Goal: Information Seeking & Learning: Learn about a topic

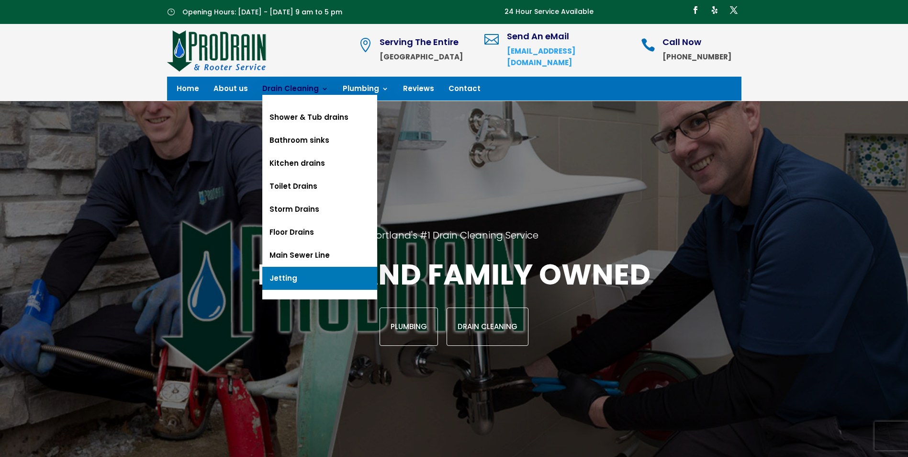
click at [297, 280] on link "Jetting" at bounding box center [319, 278] width 115 height 23
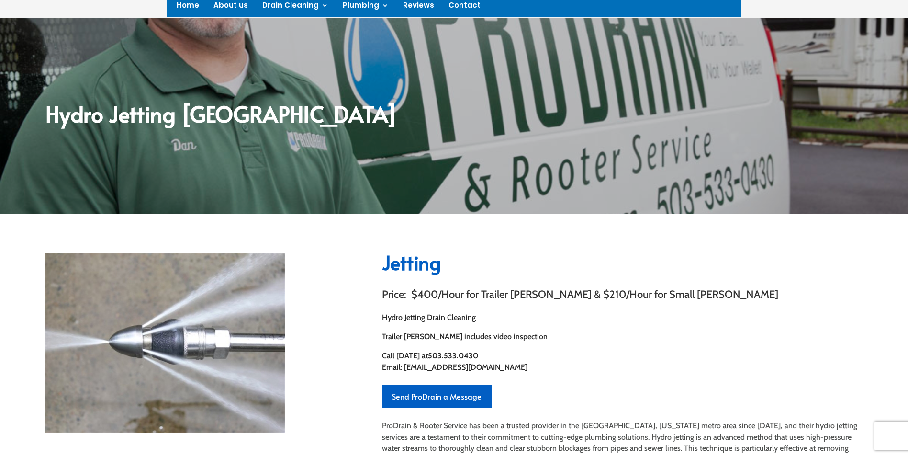
scroll to position [191, 0]
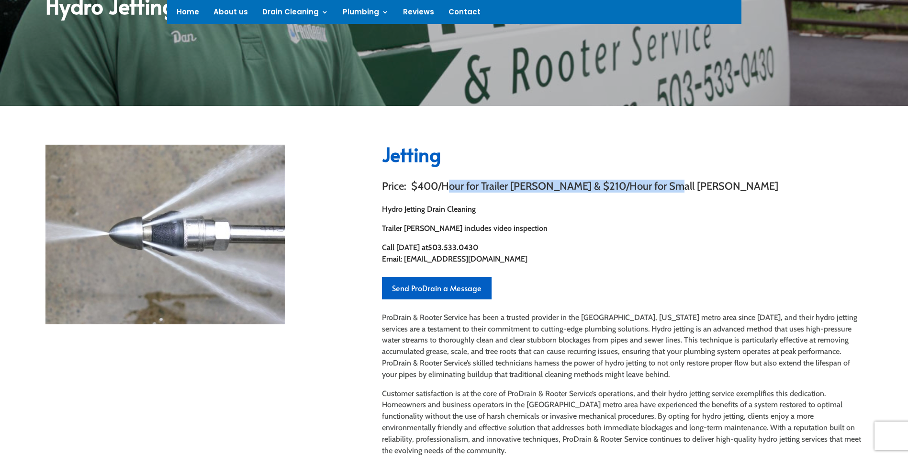
drag, startPoint x: 451, startPoint y: 187, endPoint x: 653, endPoint y: 188, distance: 201.9
click at [653, 188] on h3 "Price: $400/Hour for Trailer [PERSON_NAME] & $210/Hour for Small [PERSON_NAME]" at bounding box center [622, 188] width 480 height 15
click at [555, 196] on h3 "Price: $400/Hour for Trailer [PERSON_NAME] & $210/Hour for Small [PERSON_NAME]" at bounding box center [622, 188] width 480 height 15
drag, startPoint x: 576, startPoint y: 185, endPoint x: 693, endPoint y: 189, distance: 117.3
click at [693, 189] on h3 "Price: $400/Hour for Trailer [PERSON_NAME] & $210/Hour for Small [PERSON_NAME]" at bounding box center [622, 188] width 480 height 15
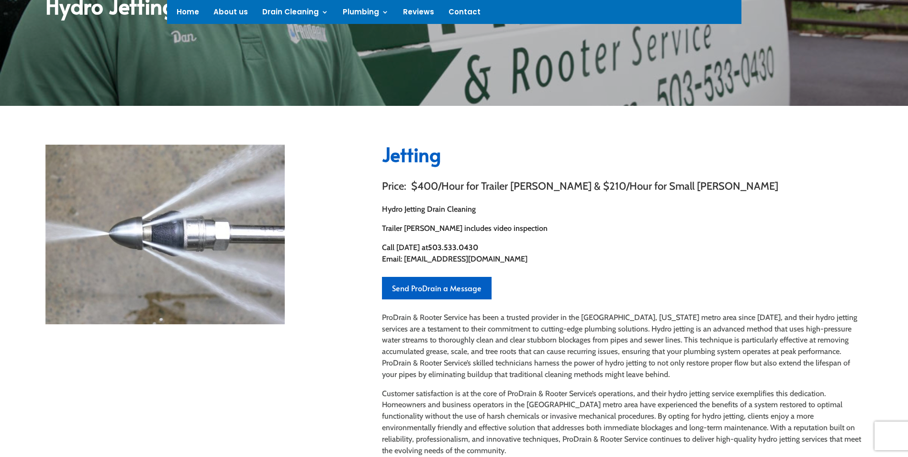
click at [600, 208] on p "Hydro Jetting Drain Cleaning" at bounding box center [622, 212] width 480 height 19
drag, startPoint x: 426, startPoint y: 227, endPoint x: 531, endPoint y: 228, distance: 104.8
click at [531, 228] on p "Trailer [PERSON_NAME] includes video inspection" at bounding box center [622, 228] width 480 height 11
drag, startPoint x: 499, startPoint y: 245, endPoint x: 558, endPoint y: 246, distance: 59.4
click at [558, 246] on p "Call [DATE] at [PHONE_NUMBER] Email: [EMAIL_ADDRESS][DOMAIN_NAME]" at bounding box center [622, 253] width 480 height 23
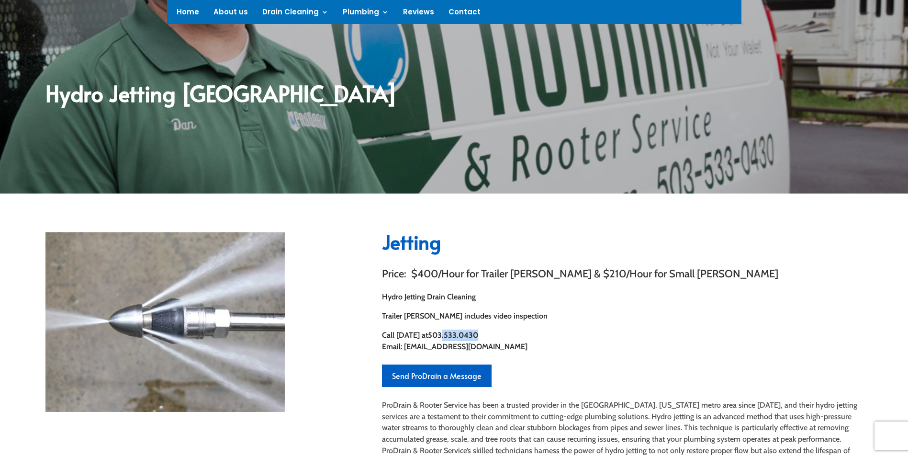
scroll to position [0, 0]
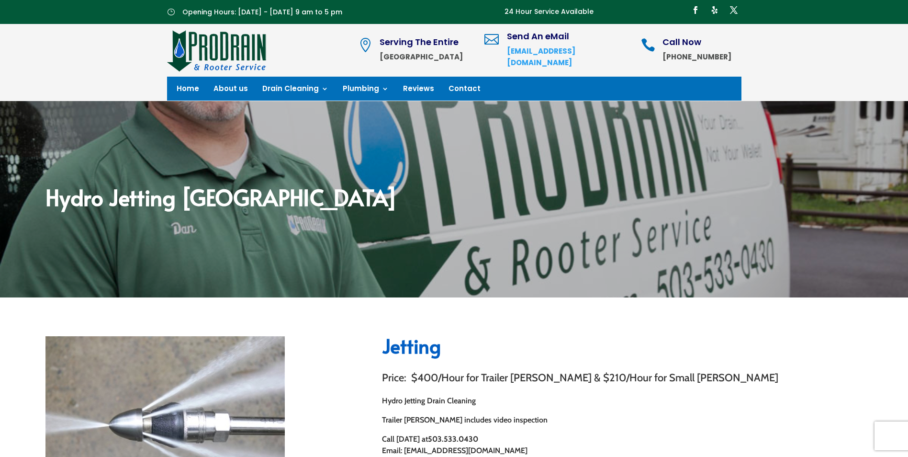
click at [589, 414] on p "Trailer [PERSON_NAME] includes video inspection" at bounding box center [622, 419] width 480 height 11
drag, startPoint x: 512, startPoint y: 343, endPoint x: 499, endPoint y: 346, distance: 13.3
click at [511, 344] on h2 "Jetting" at bounding box center [622, 348] width 480 height 24
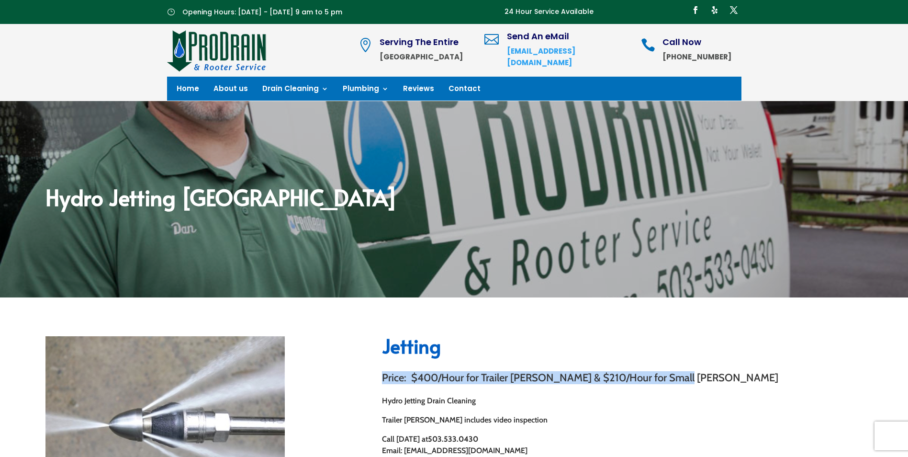
drag, startPoint x: 378, startPoint y: 377, endPoint x: 750, endPoint y: 377, distance: 372.3
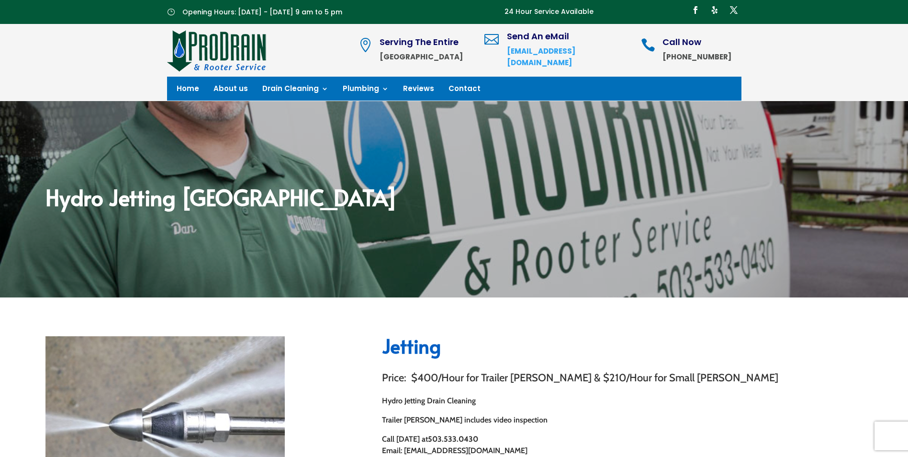
click at [639, 403] on p "Hydro Jetting Drain Cleaning" at bounding box center [622, 404] width 480 height 19
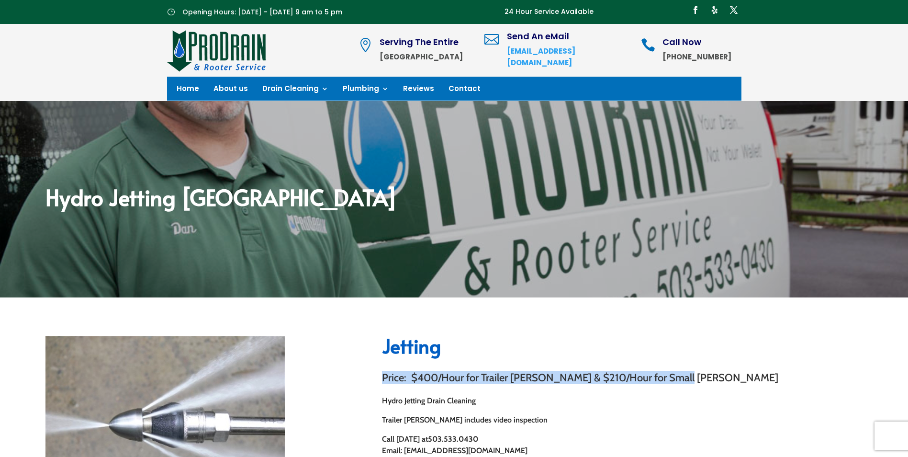
drag, startPoint x: 380, startPoint y: 378, endPoint x: 731, endPoint y: 373, distance: 350.3
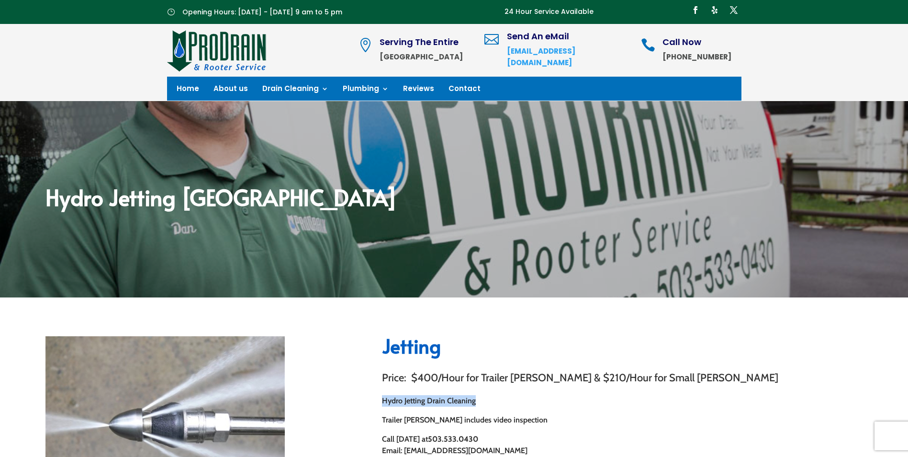
drag, startPoint x: 379, startPoint y: 399, endPoint x: 545, endPoint y: 396, distance: 166.1
drag, startPoint x: 383, startPoint y: 419, endPoint x: 501, endPoint y: 411, distance: 118.5
click at [501, 411] on div "Hydro Jetting Drain Cleaning Trailer [PERSON_NAME] includes video inspection" at bounding box center [622, 410] width 480 height 31
drag, startPoint x: 457, startPoint y: 419, endPoint x: 462, endPoint y: 419, distance: 5.3
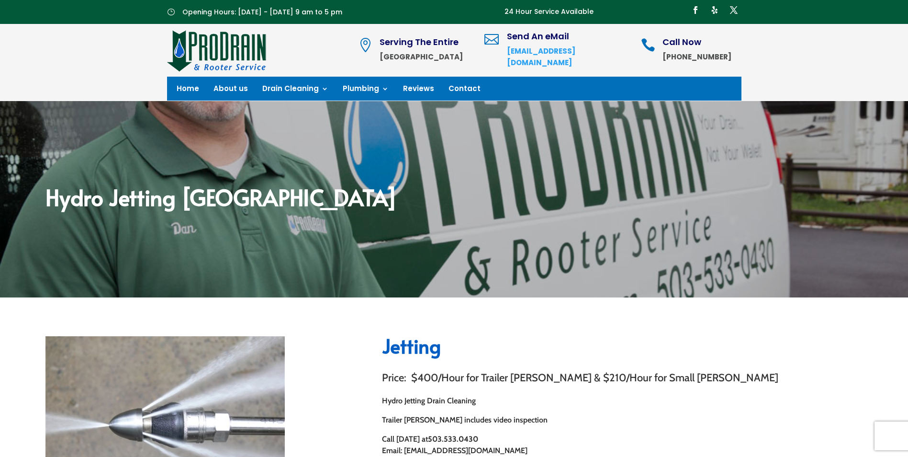
click at [457, 419] on p "Trailer [PERSON_NAME] includes video inspection" at bounding box center [622, 419] width 480 height 11
drag, startPoint x: 501, startPoint y: 419, endPoint x: 398, endPoint y: 426, distance: 104.1
drag, startPoint x: 398, startPoint y: 426, endPoint x: 482, endPoint y: 436, distance: 85.3
click at [482, 436] on p "Call [DATE] at [PHONE_NUMBER] Email: [EMAIL_ADDRESS][DOMAIN_NAME]" at bounding box center [622, 444] width 480 height 23
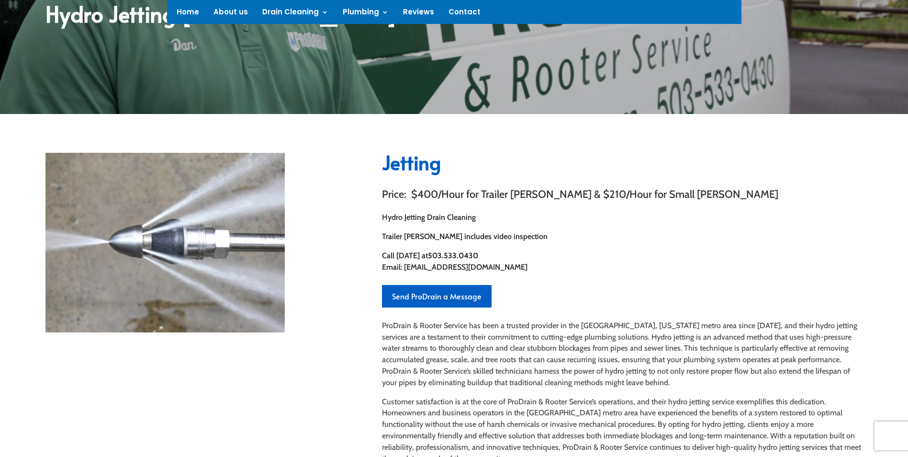
scroll to position [191, 0]
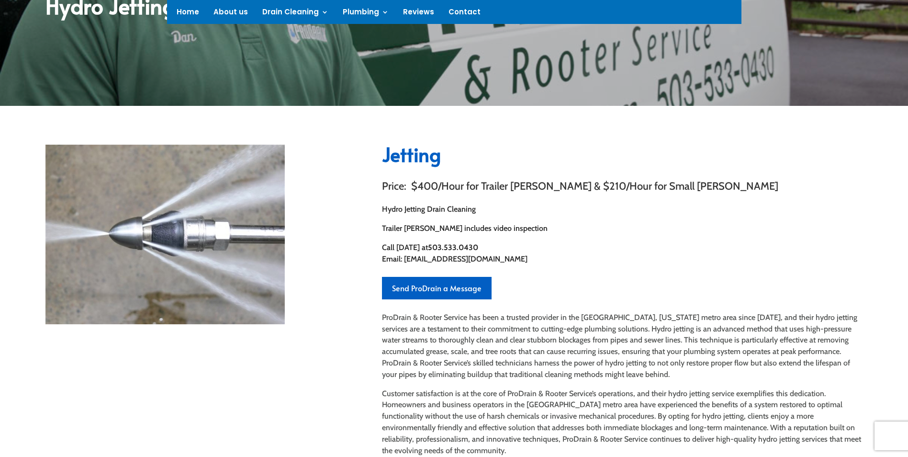
click at [574, 194] on h3 "Price: $400/Hour for Trailer [PERSON_NAME] & $210/Hour for Small [PERSON_NAME]" at bounding box center [622, 188] width 480 height 15
drag, startPoint x: 406, startPoint y: 228, endPoint x: 514, endPoint y: 224, distance: 108.2
click at [514, 224] on p "Trailer [PERSON_NAME] includes video inspection" at bounding box center [622, 228] width 480 height 11
click at [555, 243] on p "Call [DATE] at [PHONE_NUMBER] Email: [EMAIL_ADDRESS][DOMAIN_NAME]" at bounding box center [622, 253] width 480 height 23
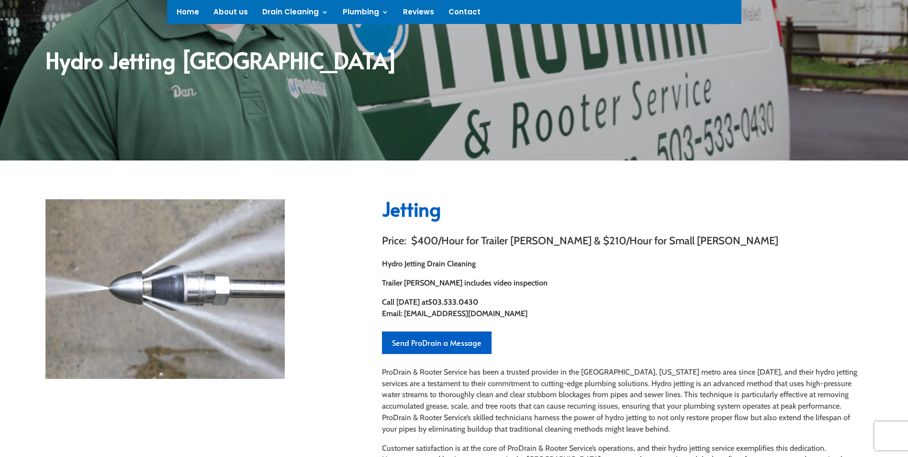
scroll to position [0, 0]
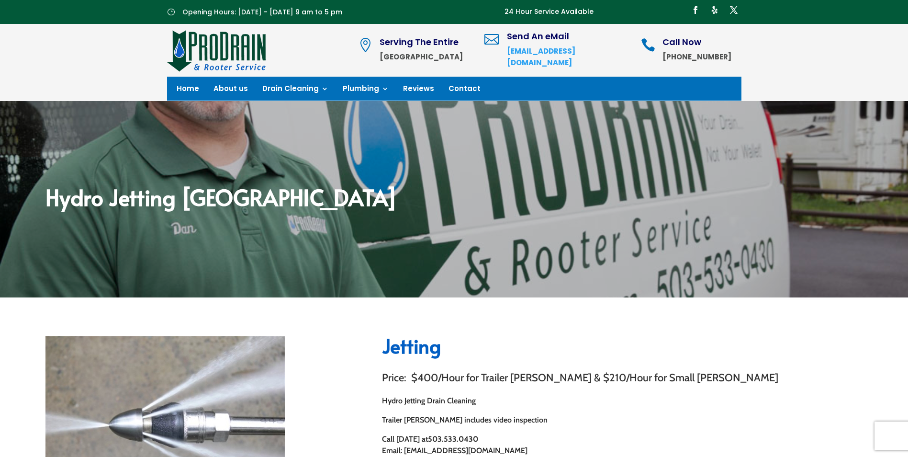
click at [821, 59] on div " Serving The Entire Portland Metro Area  Send An eMail [EMAIL_ADDRESS][DOMAIN…" at bounding box center [454, 62] width 908 height 77
